Goal: Task Accomplishment & Management: Manage account settings

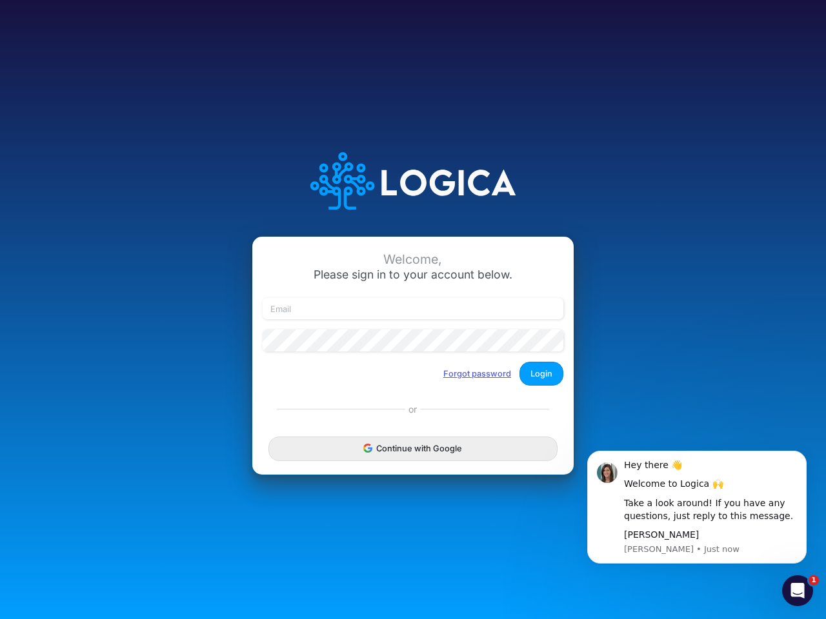
click at [477, 374] on button "Forgot password" at bounding box center [477, 373] width 85 height 21
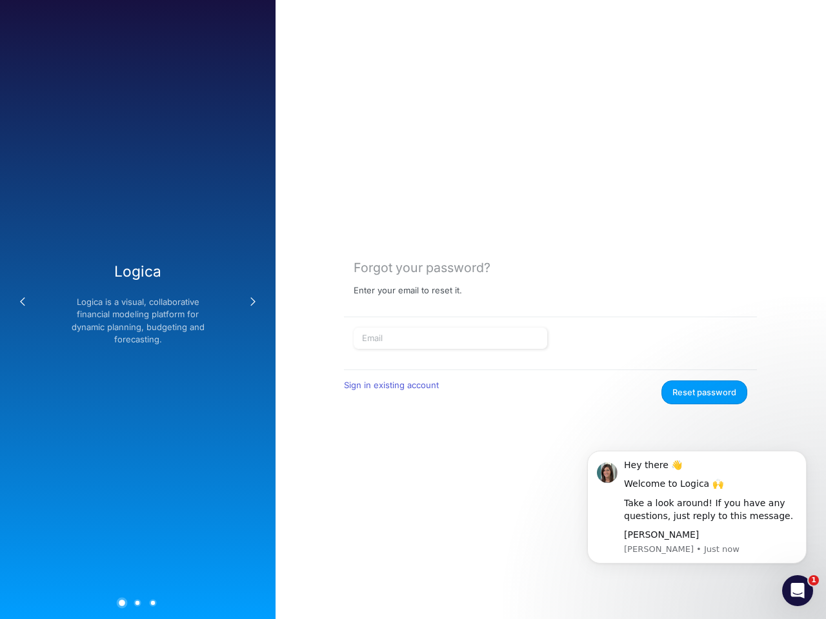
click at [541, 374] on form "Sign in existing account Reset password" at bounding box center [551, 366] width 394 height 77
click at [413, 448] on div "Forgot your password? Enter your email to reset it. Sign in existing account Re…" at bounding box center [550, 309] width 550 height 619
